Goal: Browse casually: Explore the website without a specific task or goal

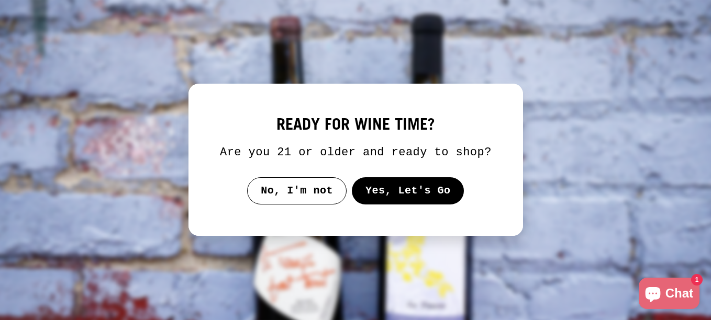
click at [396, 191] on button "Yes, Let's Go" at bounding box center [407, 190] width 113 height 27
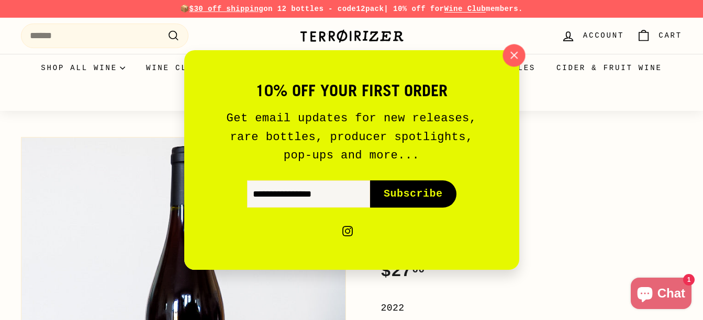
click at [516, 54] on icon "button" at bounding box center [514, 56] width 16 height 16
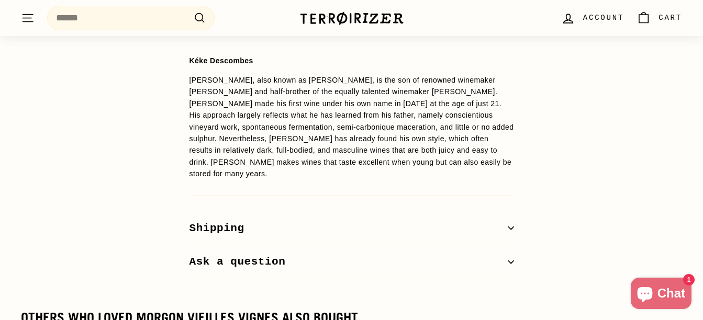
scroll to position [855, 0]
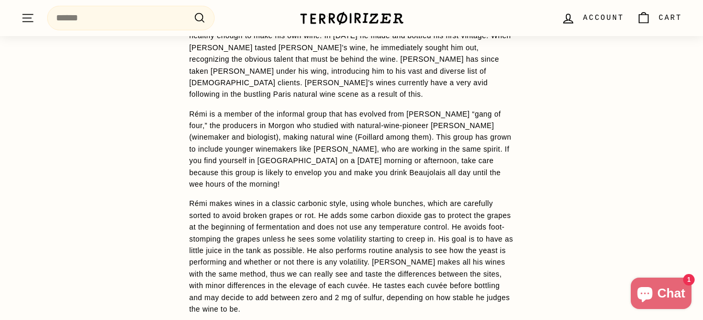
scroll to position [970, 0]
